Goal: Task Accomplishment & Management: Use online tool/utility

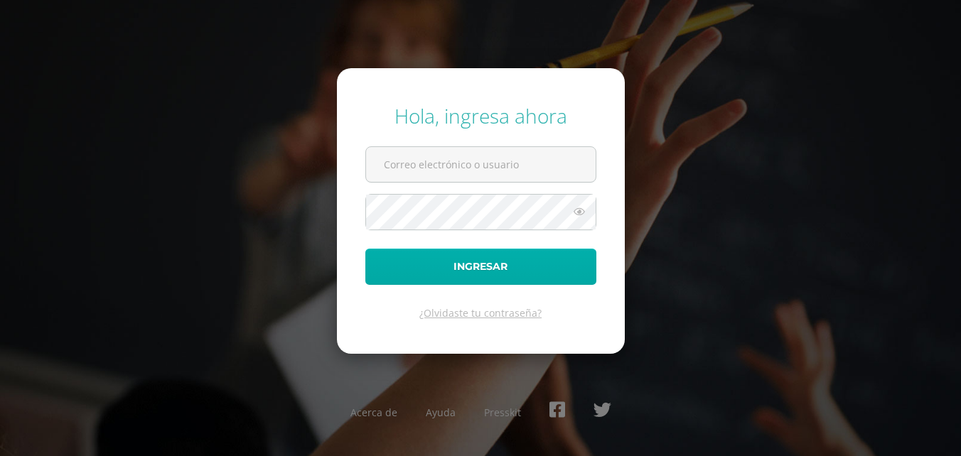
type input "2019063"
click at [470, 263] on button "Ingresar" at bounding box center [480, 267] width 231 height 36
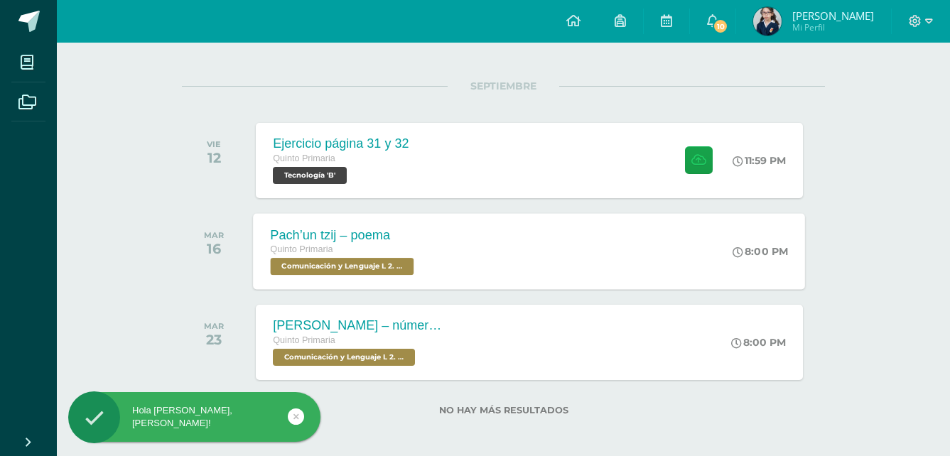
scroll to position [163, 0]
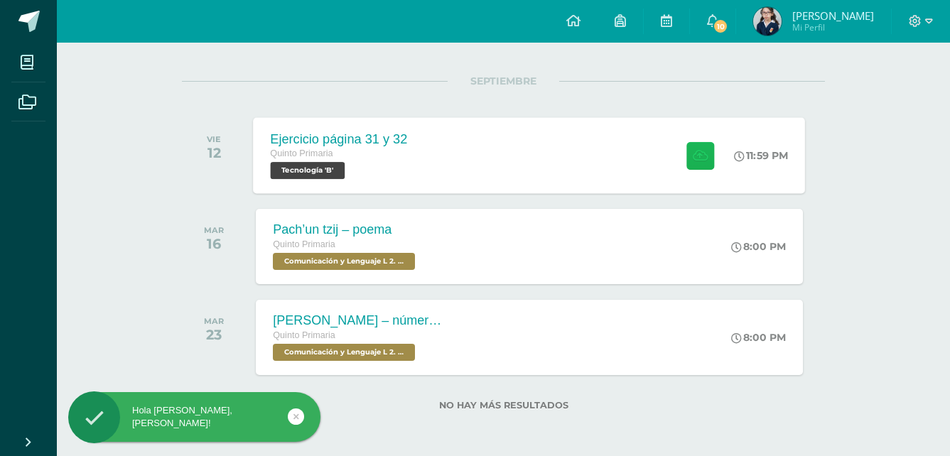
click at [696, 153] on icon at bounding box center [700, 155] width 15 height 12
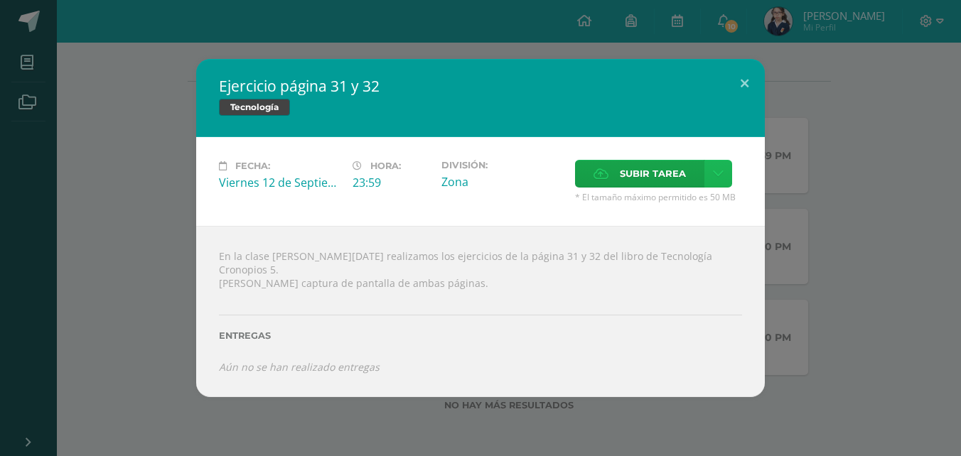
click at [724, 180] on link at bounding box center [718, 174] width 28 height 28
click at [489, 203] on div "División: Zona" at bounding box center [503, 181] width 134 height 43
click at [665, 183] on span "Subir tarea" at bounding box center [653, 174] width 66 height 26
click at [0, 0] on input "Subir tarea" at bounding box center [0, 0] width 0 height 0
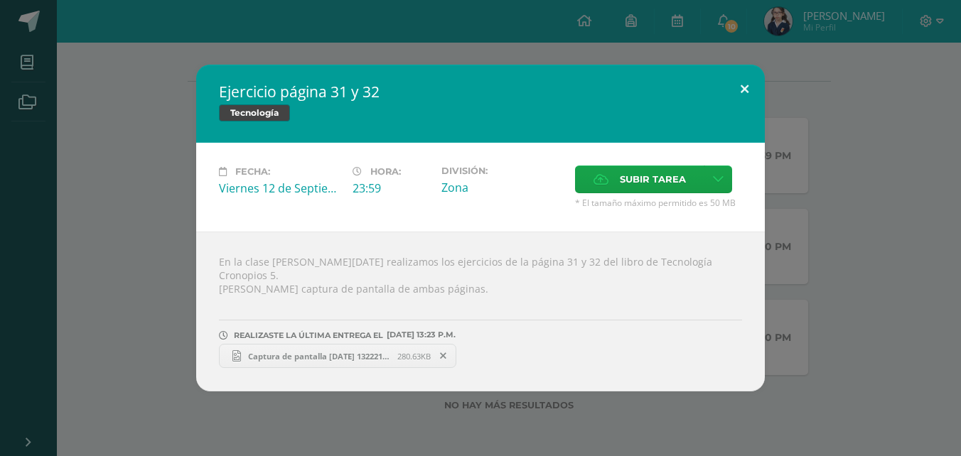
click at [737, 97] on button at bounding box center [744, 89] width 40 height 48
